Goal: Task Accomplishment & Management: Manage account settings

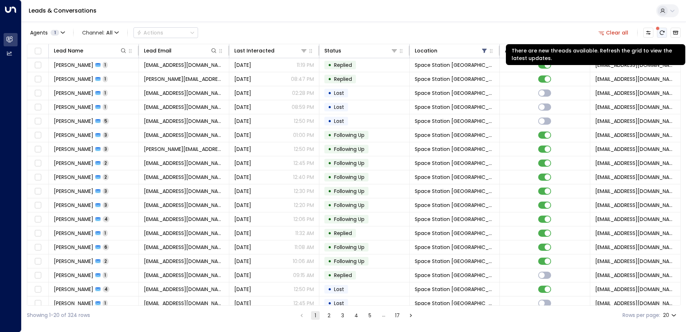
click at [664, 31] on icon "There are new threads available. Refresh the grid to view the latest updates." at bounding box center [662, 33] width 6 height 6
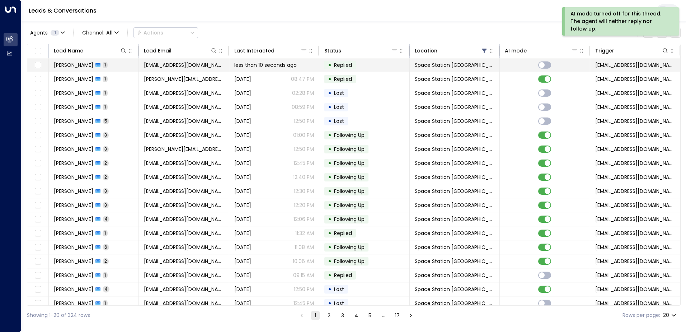
click at [64, 65] on span "[PERSON_NAME]" at bounding box center [73, 64] width 39 height 7
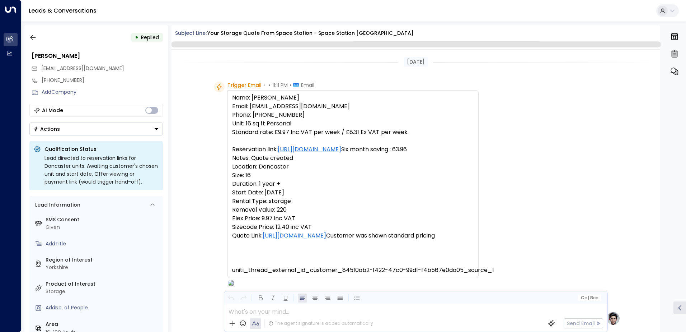
scroll to position [246, 0]
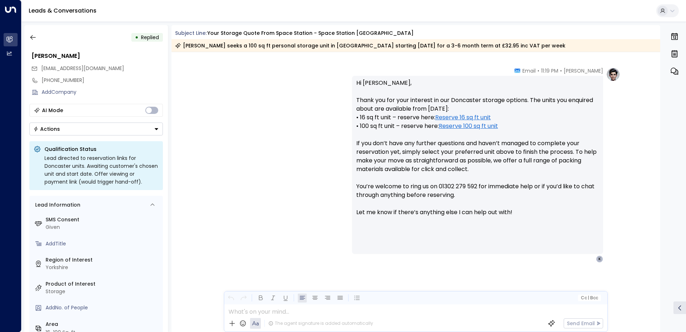
click at [149, 129] on button "Actions" at bounding box center [96, 128] width 134 height 13
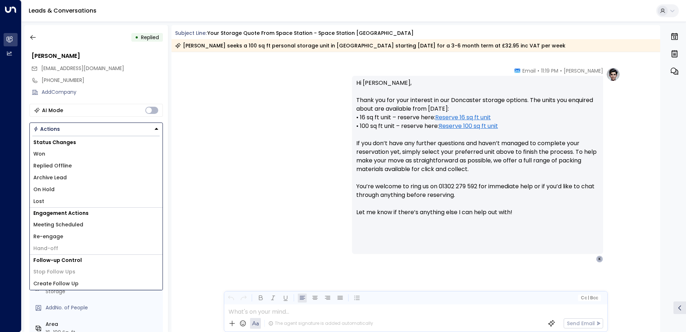
click at [52, 203] on li "Lost" at bounding box center [96, 201] width 133 height 12
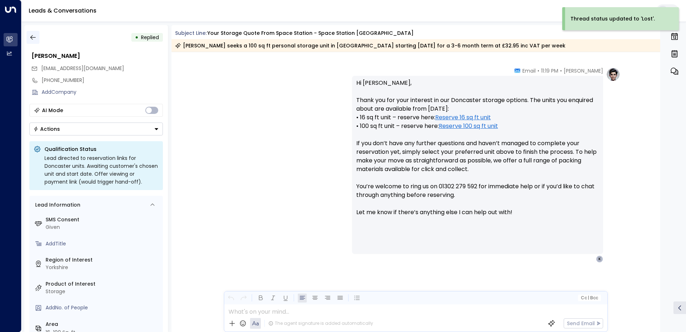
click at [33, 36] on icon "button" at bounding box center [32, 37] width 7 height 7
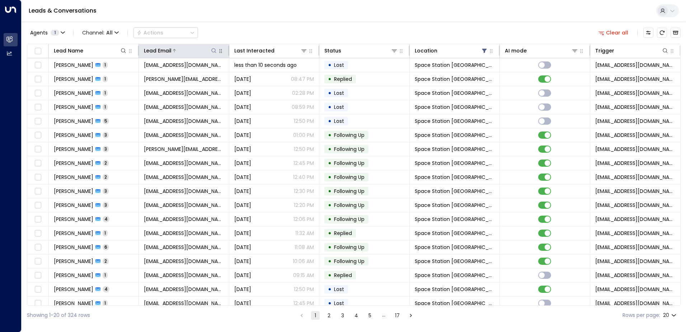
click at [213, 52] on icon at bounding box center [213, 50] width 5 height 5
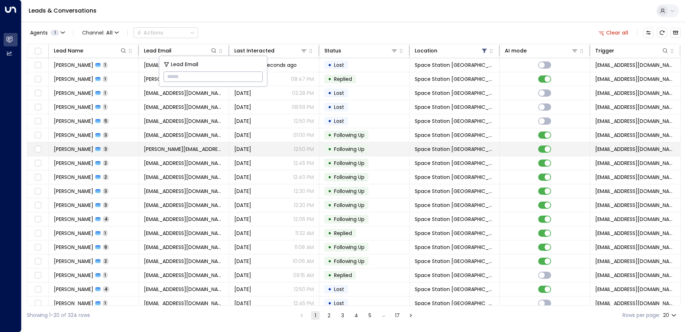
type input "**********"
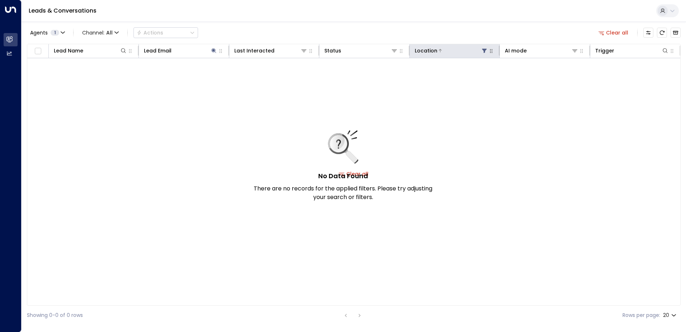
click at [482, 50] on icon at bounding box center [485, 51] width 6 height 6
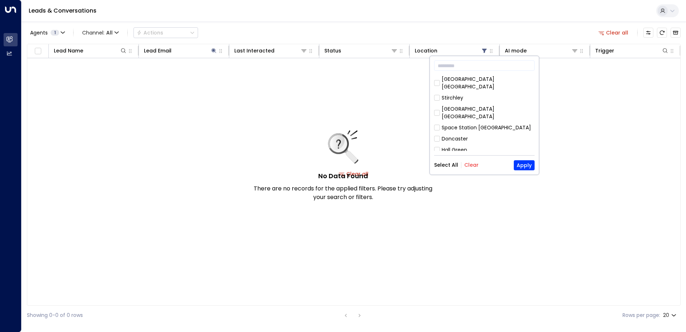
click at [470, 162] on button "Clear" at bounding box center [471, 165] width 14 height 6
click at [447, 164] on button "Select All" at bounding box center [446, 165] width 24 height 6
click at [522, 167] on button "Apply" at bounding box center [524, 165] width 21 height 10
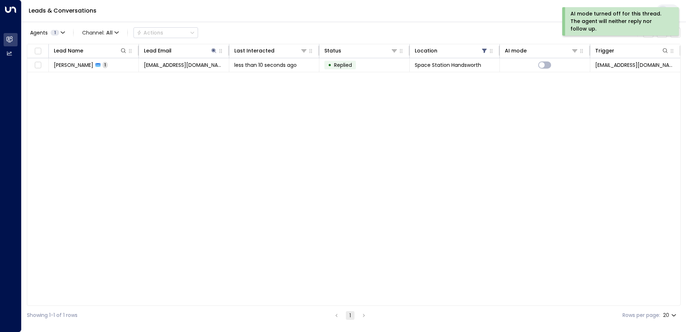
click at [159, 132] on div "Lead Name Lead Email Last Interacted Status Location AI mode Trigger [PERSON_NA…" at bounding box center [354, 175] width 654 height 262
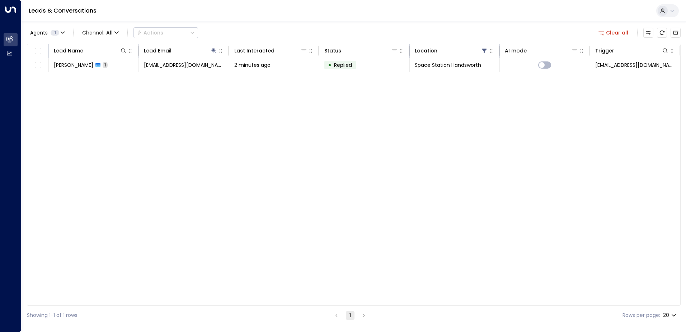
click at [54, 125] on div "Lead Name Lead Email Last Interacted Status Location AI mode Trigger [PERSON_NA…" at bounding box center [354, 175] width 654 height 262
